Goal: Book appointment/travel/reservation

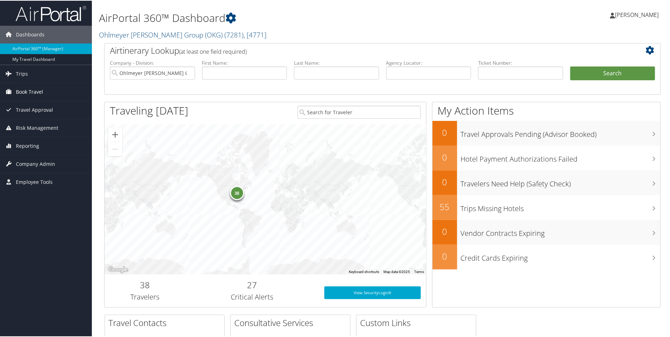
click at [34, 91] on span "Book Travel" at bounding box center [29, 91] width 27 height 18
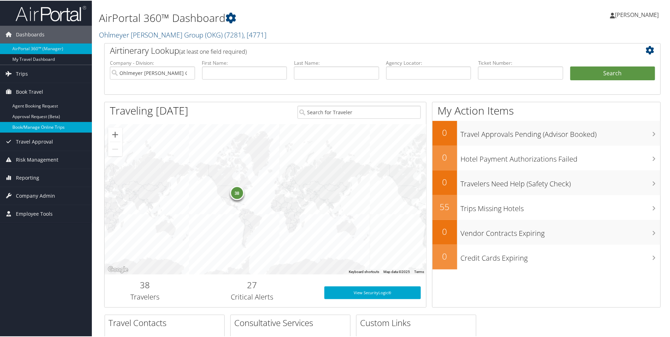
click at [34, 128] on link "Book/Manage Online Trips" at bounding box center [46, 126] width 92 height 11
click at [52, 127] on link "Book/Manage Online Trips" at bounding box center [46, 126] width 92 height 11
